Goal: Find specific page/section: Find specific page/section

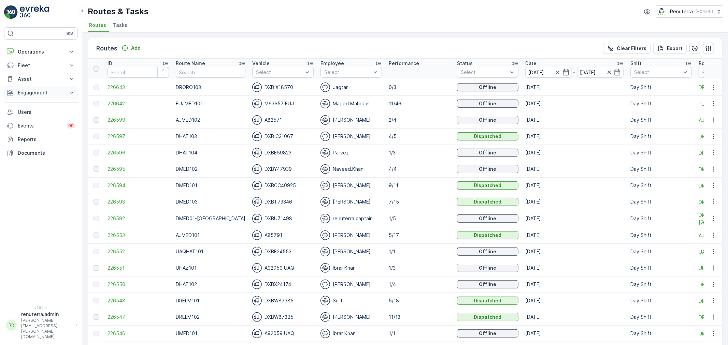
click at [27, 88] on button "Engagement" at bounding box center [41, 93] width 74 height 14
click at [28, 49] on p "Operations" at bounding box center [41, 51] width 46 height 7
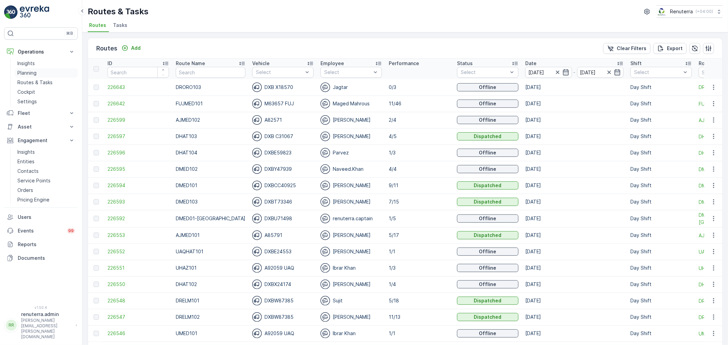
click at [35, 74] on p "Planning" at bounding box center [26, 73] width 19 height 7
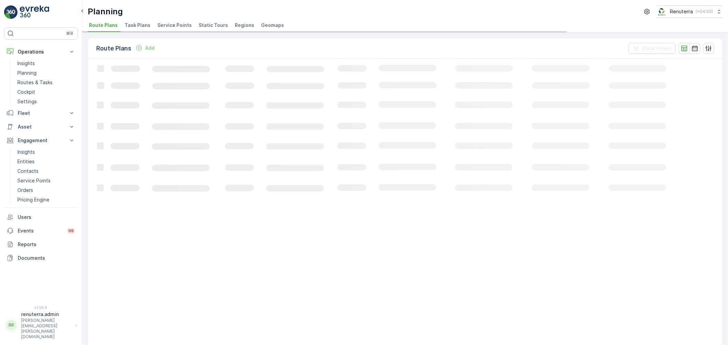
drag, startPoint x: 189, startPoint y: 29, endPoint x: 183, endPoint y: 29, distance: 5.8
click at [189, 29] on li "Service Points" at bounding box center [175, 26] width 39 height 12
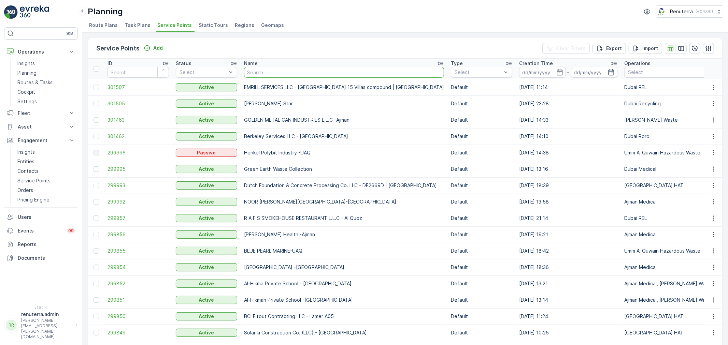
click at [277, 74] on input "text" at bounding box center [344, 72] width 200 height 11
type input "Hen"
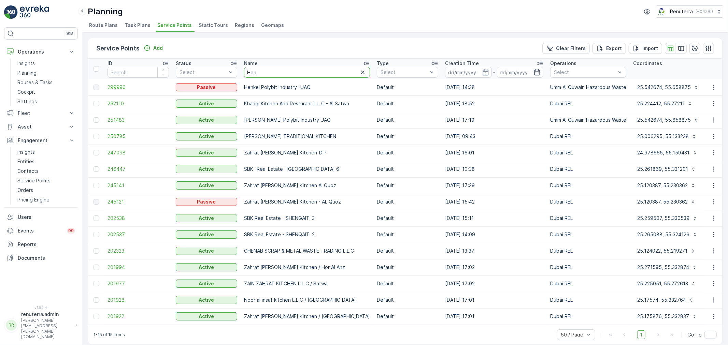
click at [268, 72] on input "Hen" at bounding box center [307, 72] width 126 height 11
type input "Henkel"
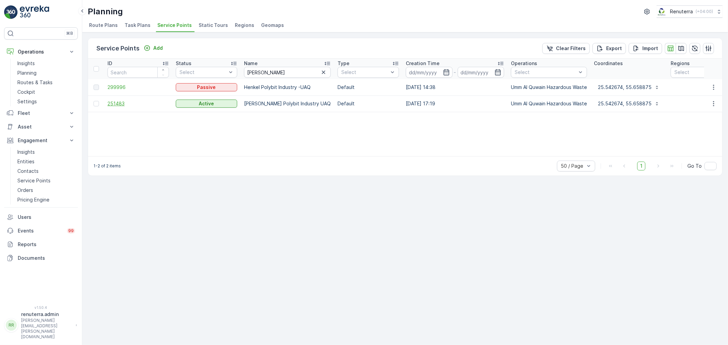
click at [122, 102] on span "251483" at bounding box center [137, 103] width 61 height 7
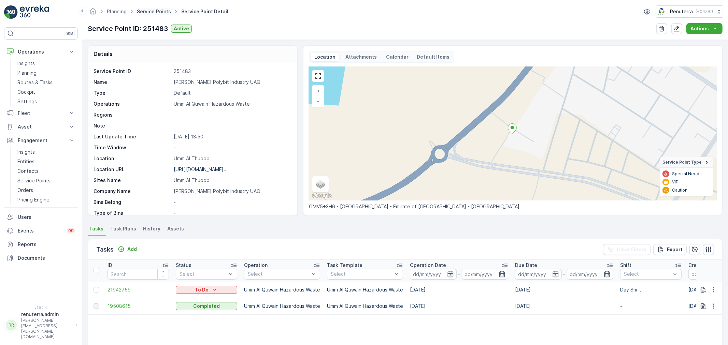
click at [148, 12] on link "Service Points" at bounding box center [154, 12] width 34 height 6
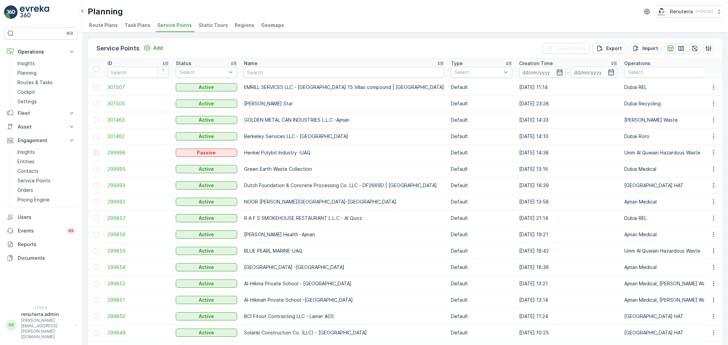
drag, startPoint x: 263, startPoint y: 79, endPoint x: 263, endPoint y: 74, distance: 5.1
click at [261, 72] on input "text" at bounding box center [344, 72] width 200 height 11
type input "Lulu"
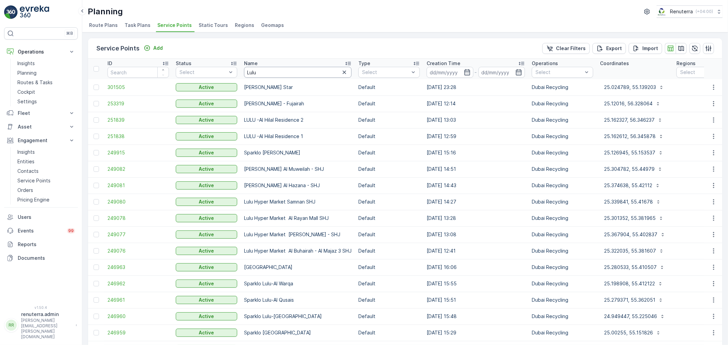
scroll to position [73, 0]
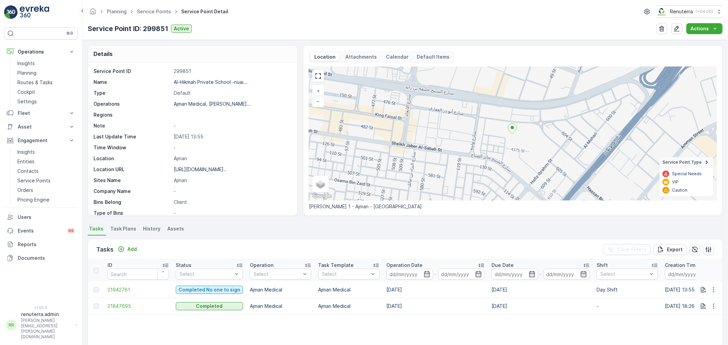
click at [154, 7] on ul "Service Points" at bounding box center [157, 12] width 44 height 10
click at [155, 11] on link "Service Points" at bounding box center [154, 12] width 34 height 6
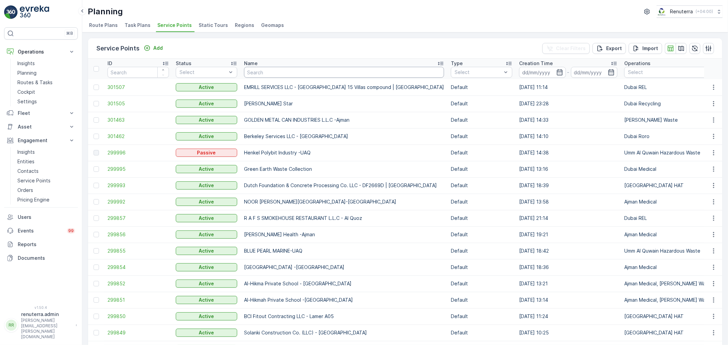
click at [261, 70] on input "text" at bounding box center [344, 72] width 200 height 11
type input "J"
click at [258, 72] on input "text" at bounding box center [344, 72] width 200 height 11
type input "lej"
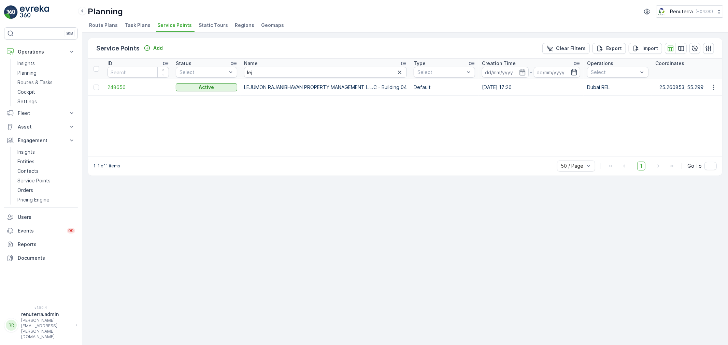
click at [131, 83] on td "248656" at bounding box center [138, 87] width 68 height 16
click at [128, 89] on span "248656" at bounding box center [137, 87] width 61 height 7
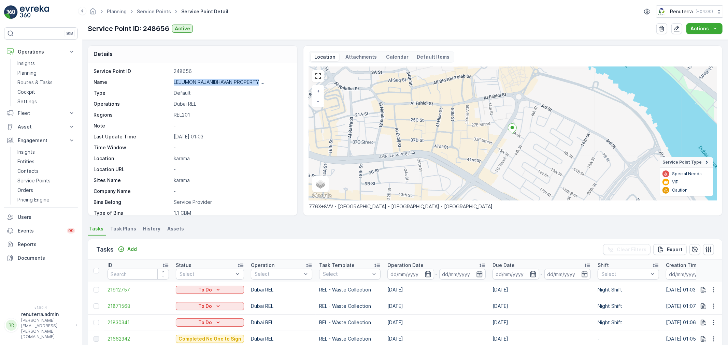
drag, startPoint x: 170, startPoint y: 80, endPoint x: 261, endPoint y: 82, distance: 90.7
click at [260, 79] on div "Name LEJUMON RAJANIBHAVAN PROPERTY ..." at bounding box center [191, 82] width 196 height 7
click at [118, 338] on span "21662342" at bounding box center [137, 339] width 61 height 7
click at [156, 12] on link "Service Points" at bounding box center [154, 12] width 34 height 6
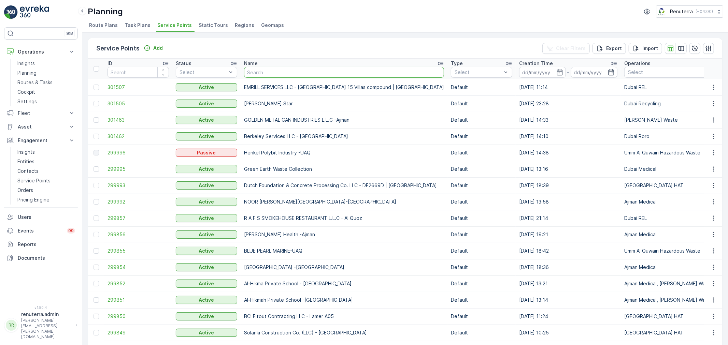
drag, startPoint x: 275, startPoint y: 77, endPoint x: 279, endPoint y: 75, distance: 5.0
click at [279, 75] on input "text" at bounding box center [344, 72] width 200 height 11
type input "leju"
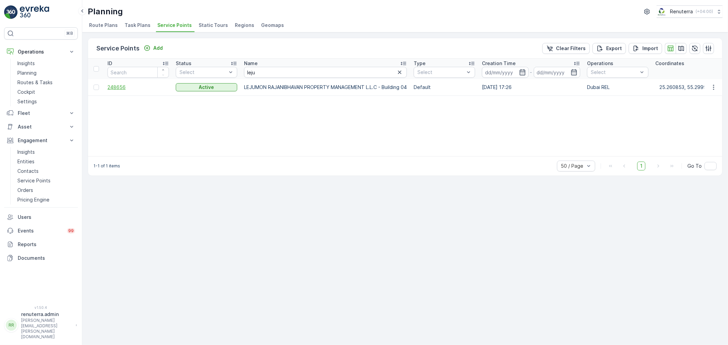
click at [118, 88] on span "248656" at bounding box center [137, 87] width 61 height 7
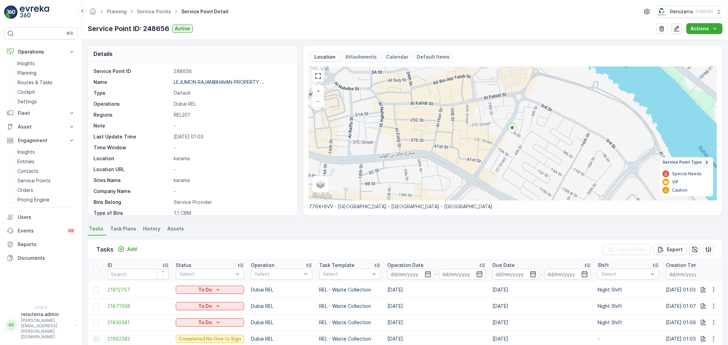
click at [676, 30] on icon "button" at bounding box center [677, 29] width 6 height 6
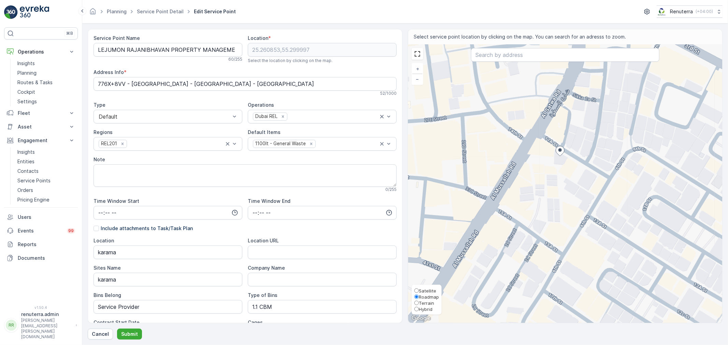
click at [422, 291] on span "Satellite" at bounding box center [426, 290] width 17 height 5
click at [418, 291] on input "Satellite" at bounding box center [416, 291] width 4 height 4
radio input "true"
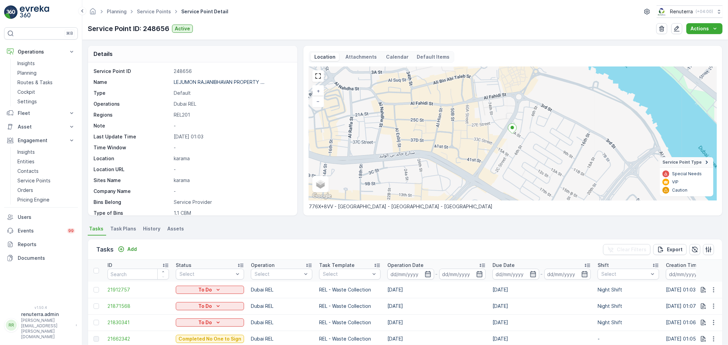
click at [159, 19] on div "Planning Service Points Service Point Detail Renuterra ( +04:00 ) Service Point…" at bounding box center [404, 20] width 645 height 40
click at [156, 12] on link "Service Points" at bounding box center [154, 12] width 34 height 6
